Goal: Subscribe to service/newsletter

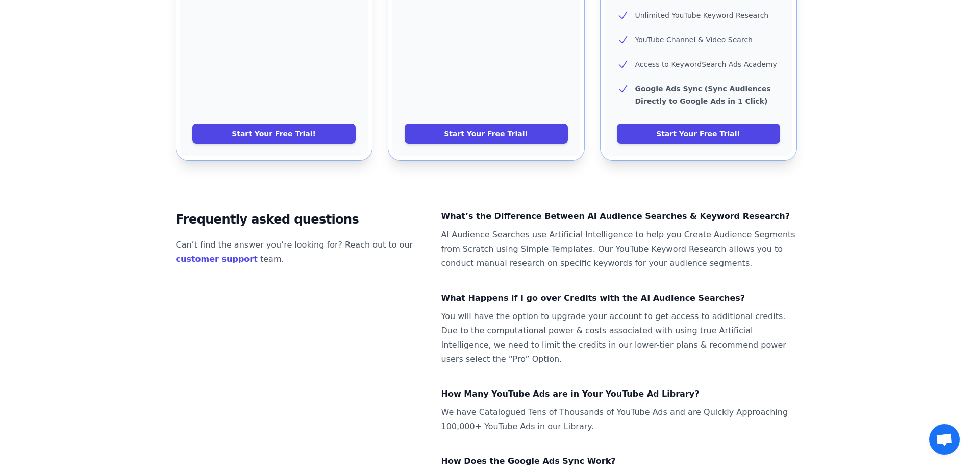
scroll to position [608, 0]
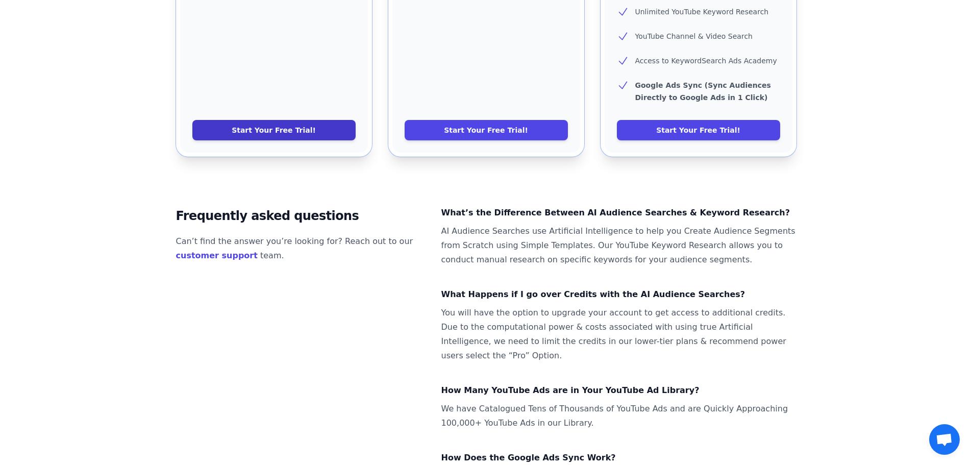
click at [268, 120] on link "Start Your Free Trial!" at bounding box center [273, 130] width 163 height 20
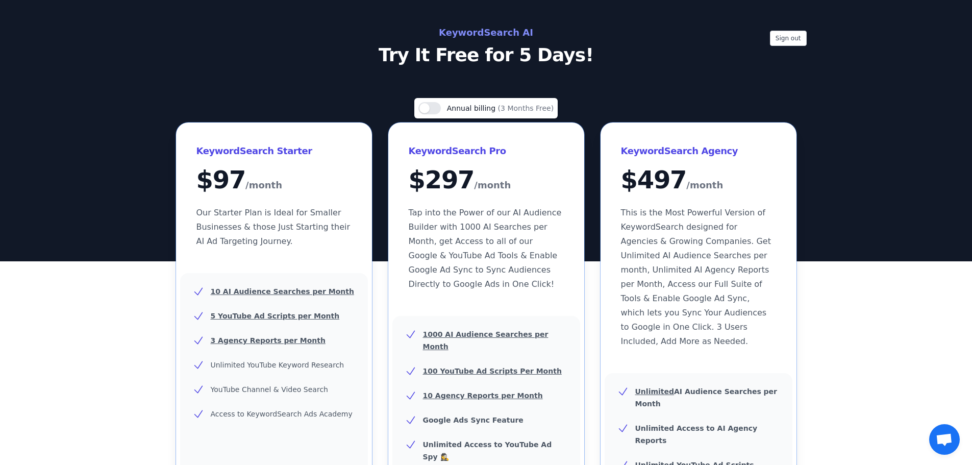
scroll to position [0, 0]
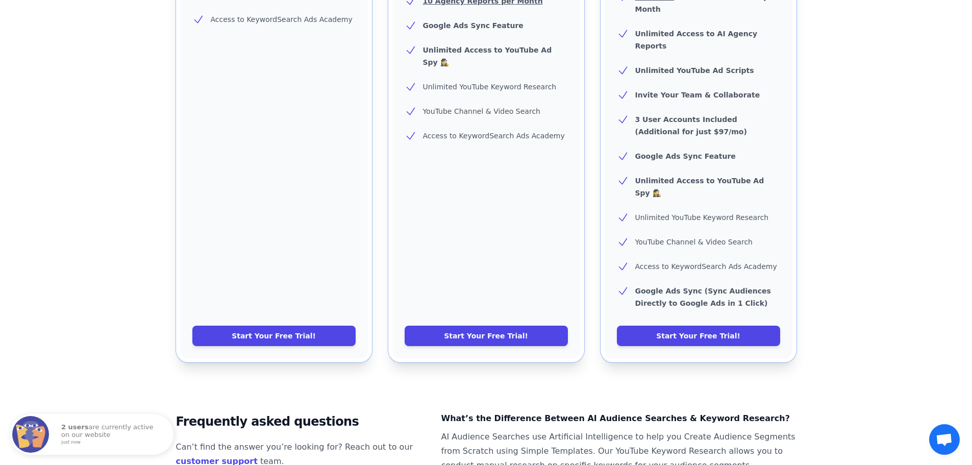
scroll to position [408, 0]
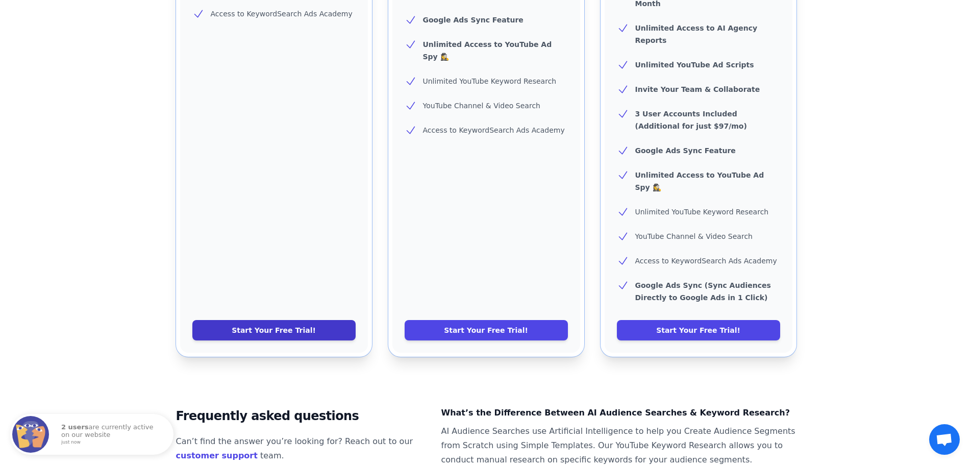
click at [294, 320] on link "Start Your Free Trial!" at bounding box center [273, 330] width 163 height 20
